Goal: Task Accomplishment & Management: Manage account settings

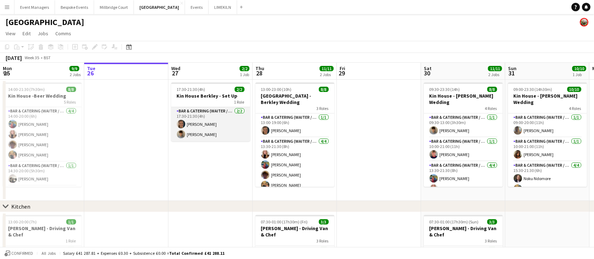
scroll to position [0, 211]
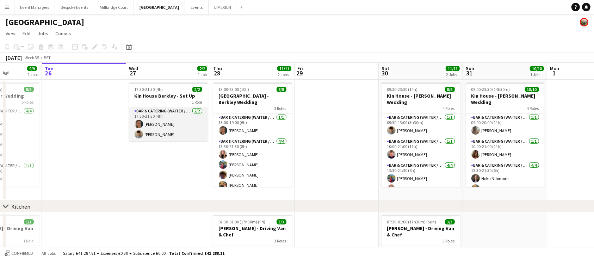
click at [176, 130] on app-card-role "Bar & Catering (Waiter / waitress) [DATE] 17:30-21:30 (4h) [PERSON_NAME] [PERSO…" at bounding box center [168, 124] width 79 height 34
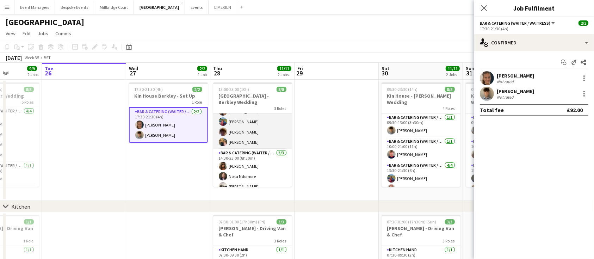
scroll to position [0, 0]
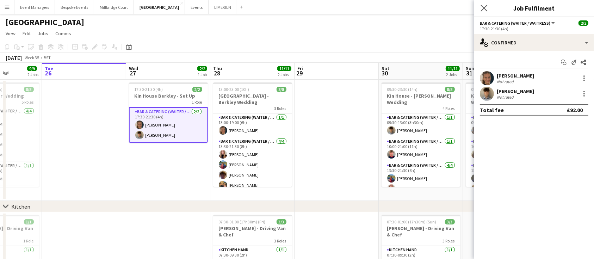
click at [487, 10] on icon "Close pop-in" at bounding box center [484, 8] width 7 height 7
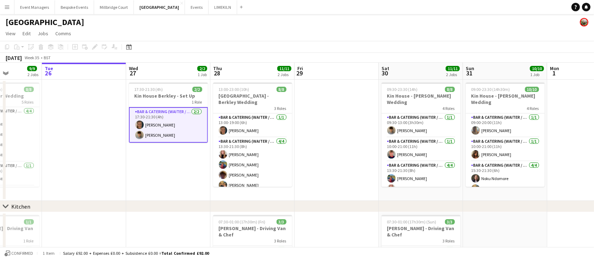
click at [180, 125] on app-card-role "Bar & Catering (Waiter / waitress) [DATE] 17:30-21:30 (4h) [PERSON_NAME] [PERSO…" at bounding box center [168, 125] width 79 height 36
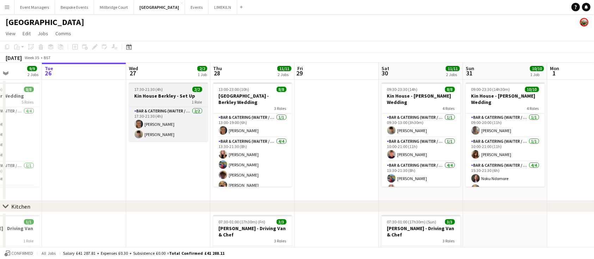
click at [155, 97] on h3 "Kin House Berkley - Set Up" at bounding box center [168, 96] width 79 height 6
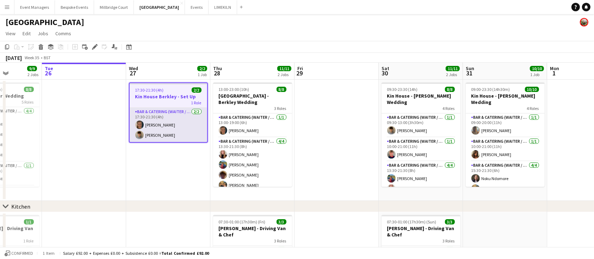
click at [167, 124] on app-card-role "Bar & Catering (Waiter / waitress) [DATE] 17:30-21:30 (4h) [PERSON_NAME] [PERSO…" at bounding box center [169, 125] width 78 height 34
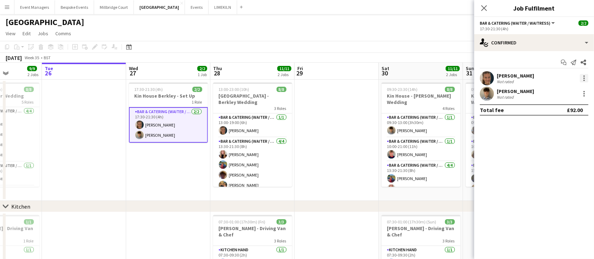
click at [584, 77] on div at bounding box center [584, 78] width 8 height 8
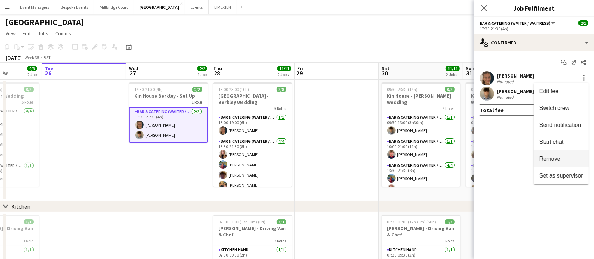
click at [569, 161] on span "Remove" at bounding box center [561, 159] width 44 height 6
click at [485, 5] on icon "Close pop-in" at bounding box center [484, 8] width 6 height 6
click at [149, 105] on div "1 Role" at bounding box center [168, 102] width 79 height 6
click at [42, 45] on icon at bounding box center [40, 45] width 5 height 2
click button "Yes"
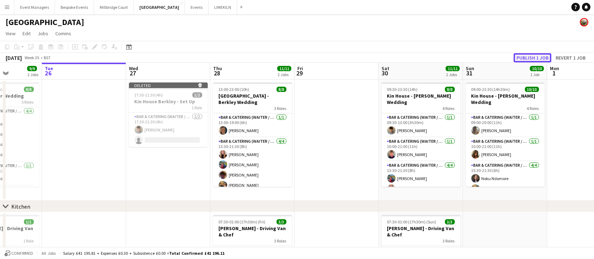
click at [532, 57] on button "Publish 1 job" at bounding box center [533, 57] width 38 height 9
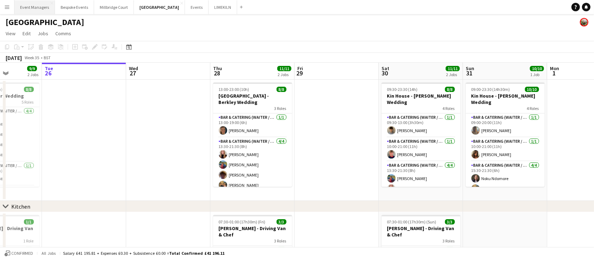
click at [36, 7] on button "Event Managers Close" at bounding box center [34, 7] width 41 height 14
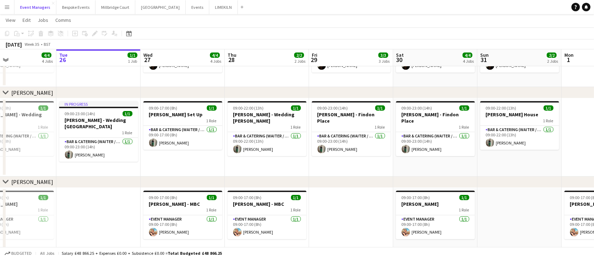
scroll to position [0, 285]
